Goal: Information Seeking & Learning: Learn about a topic

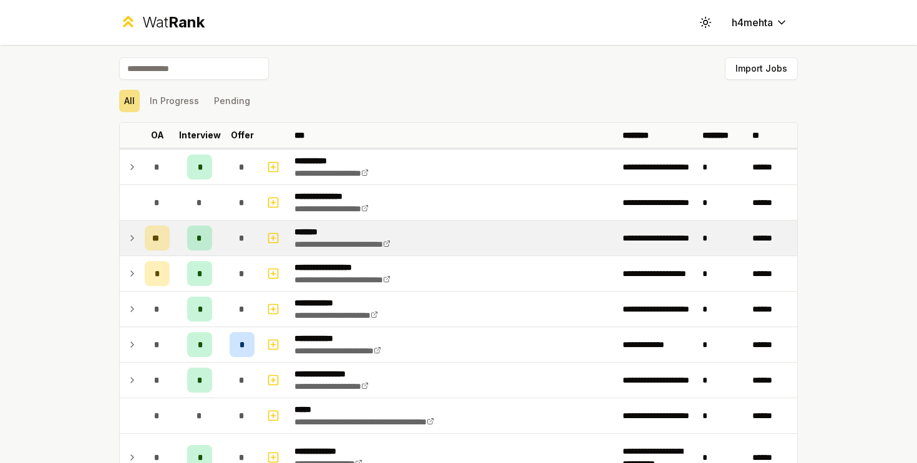
scroll to position [10, 0]
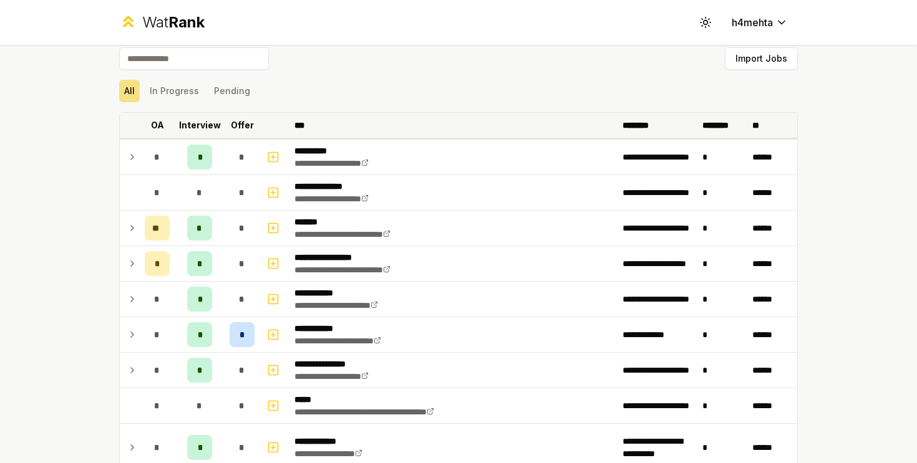
click at [244, 129] on p "Offer" at bounding box center [242, 125] width 23 height 12
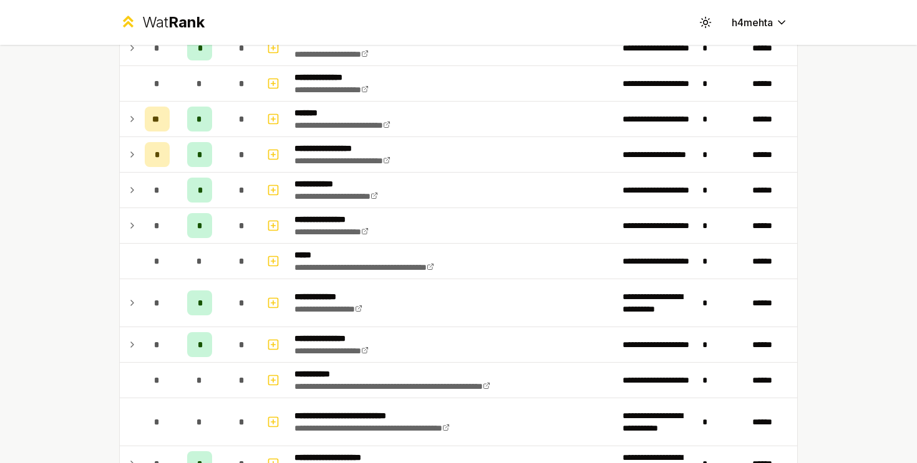
scroll to position [1795, 0]
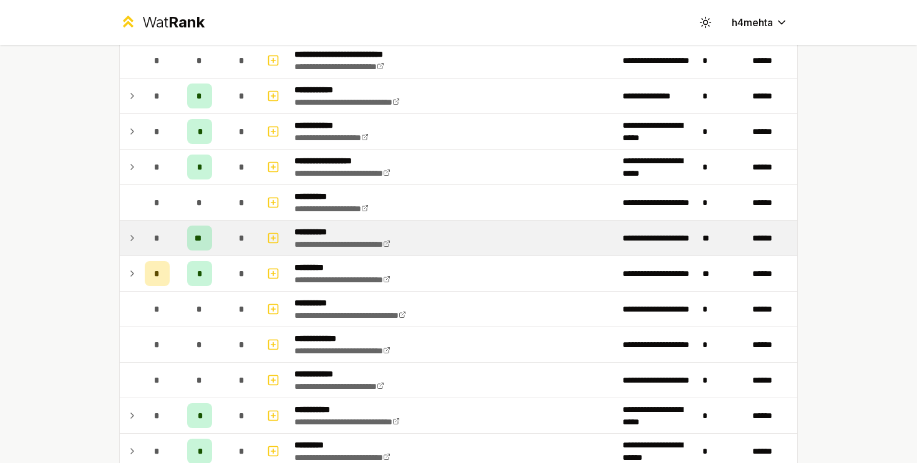
click at [137, 234] on icon at bounding box center [132, 238] width 10 height 15
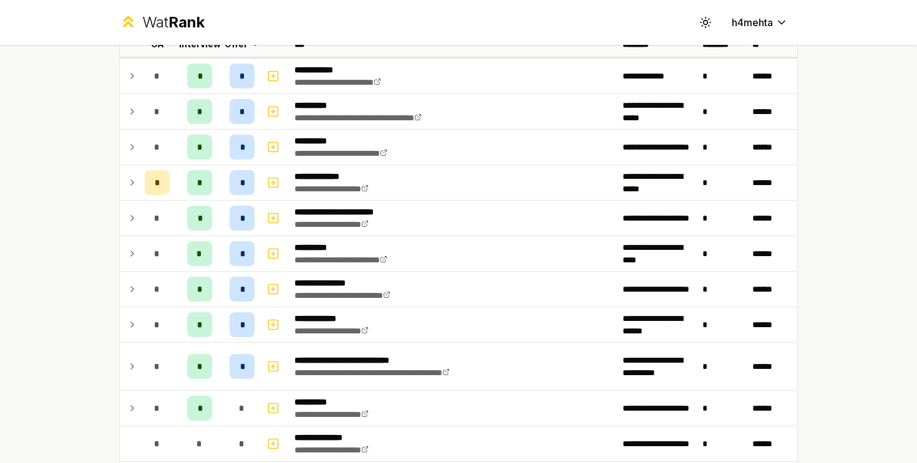
scroll to position [57, 0]
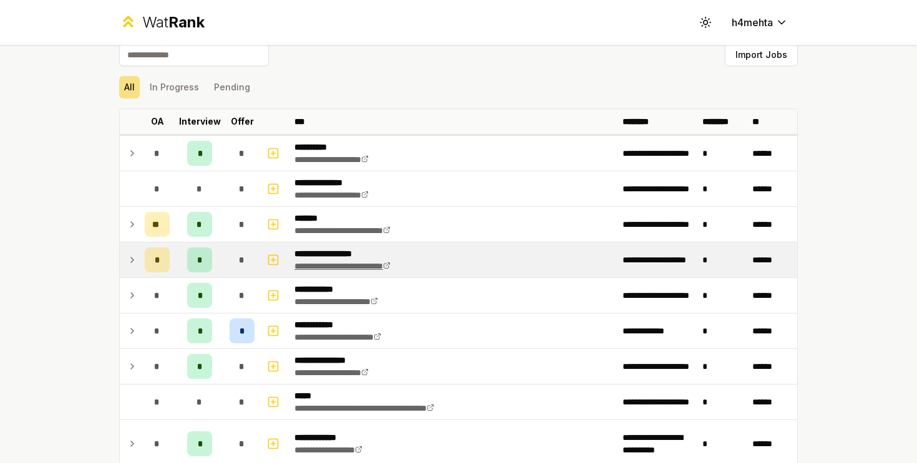
scroll to position [40, 0]
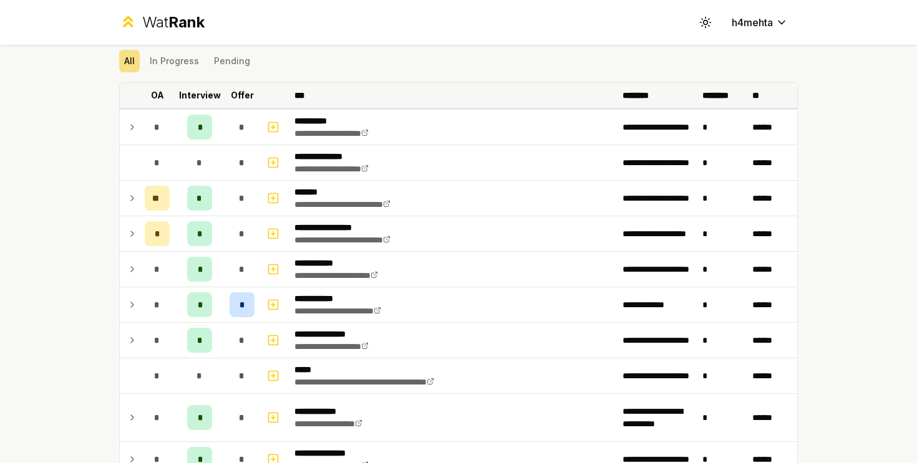
click at [238, 95] on p "Offer" at bounding box center [242, 95] width 23 height 12
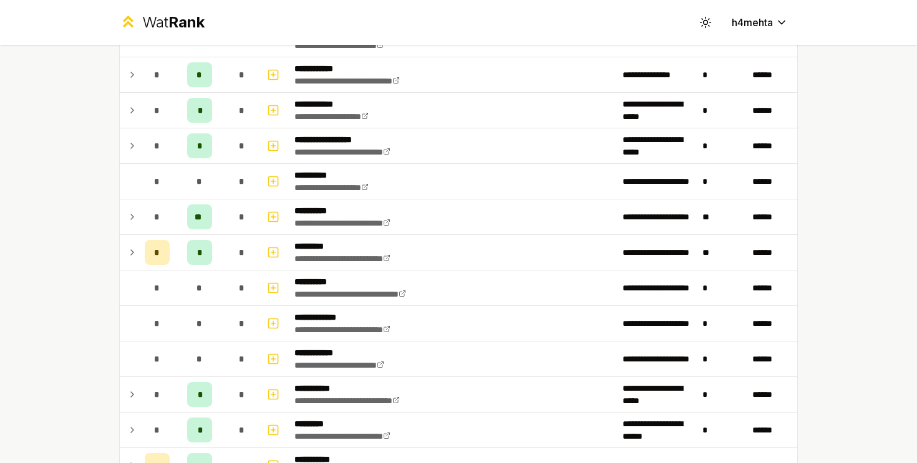
scroll to position [1834, 0]
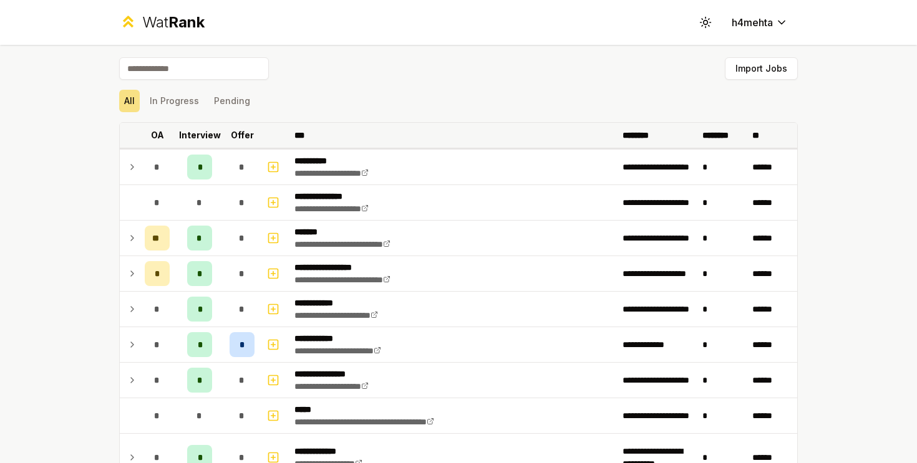
click at [230, 132] on th "Offer" at bounding box center [241, 135] width 35 height 25
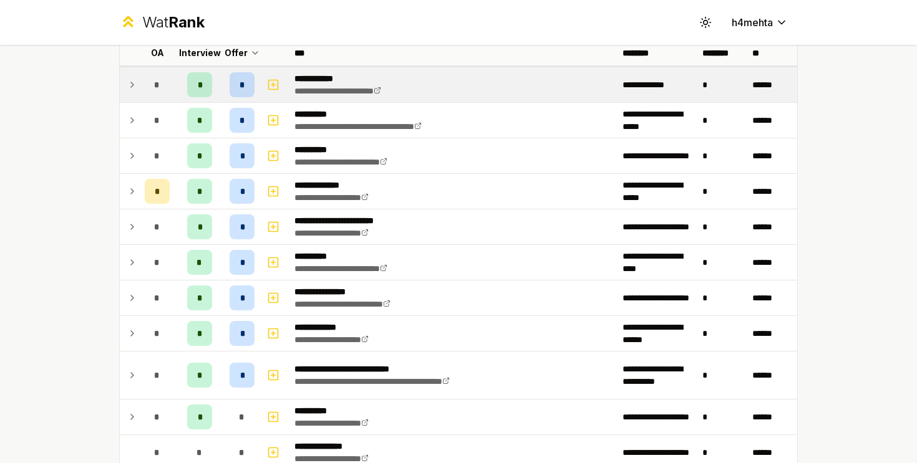
scroll to position [84, 0]
